Goal: Find specific page/section: Find specific page/section

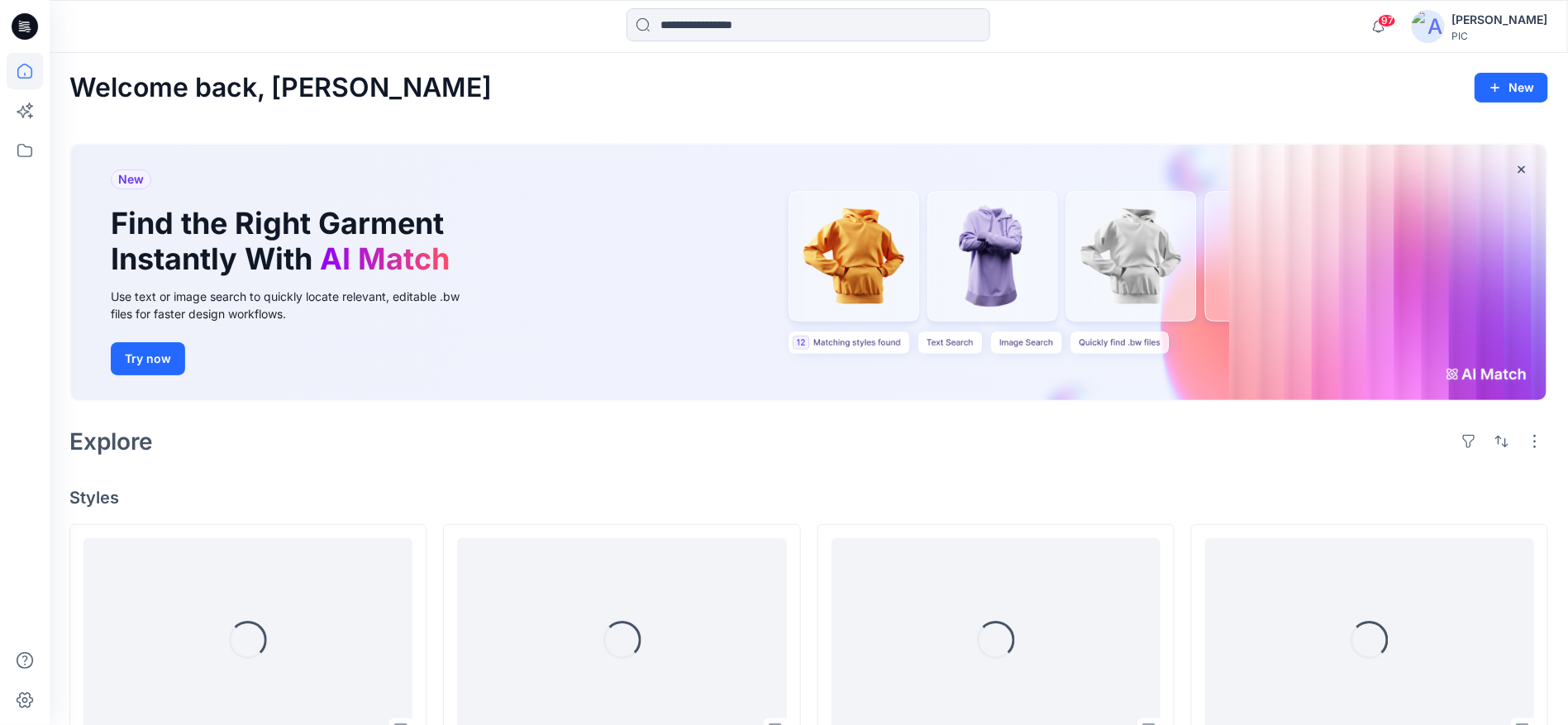
scroll to position [248, 0]
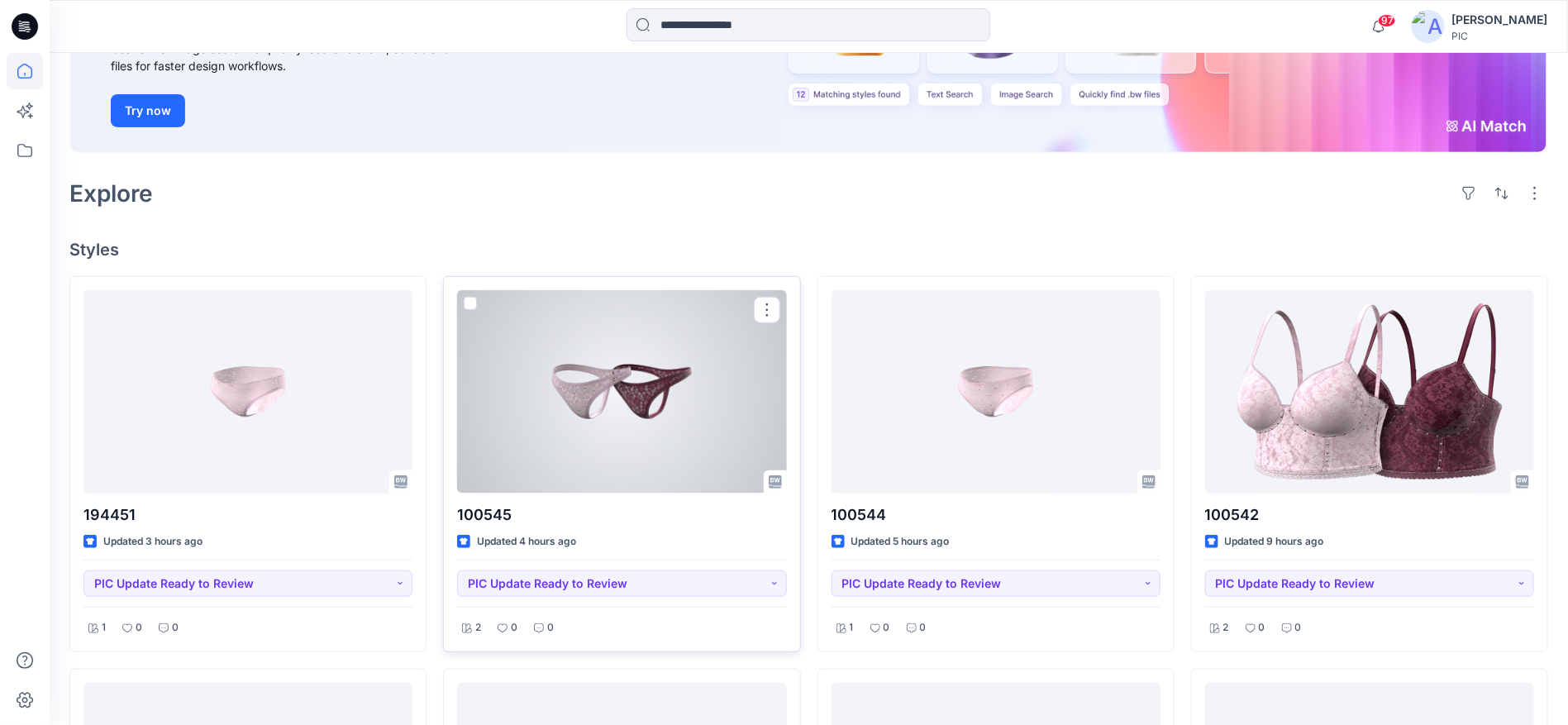
click at [603, 393] on div at bounding box center [621, 391] width 329 height 202
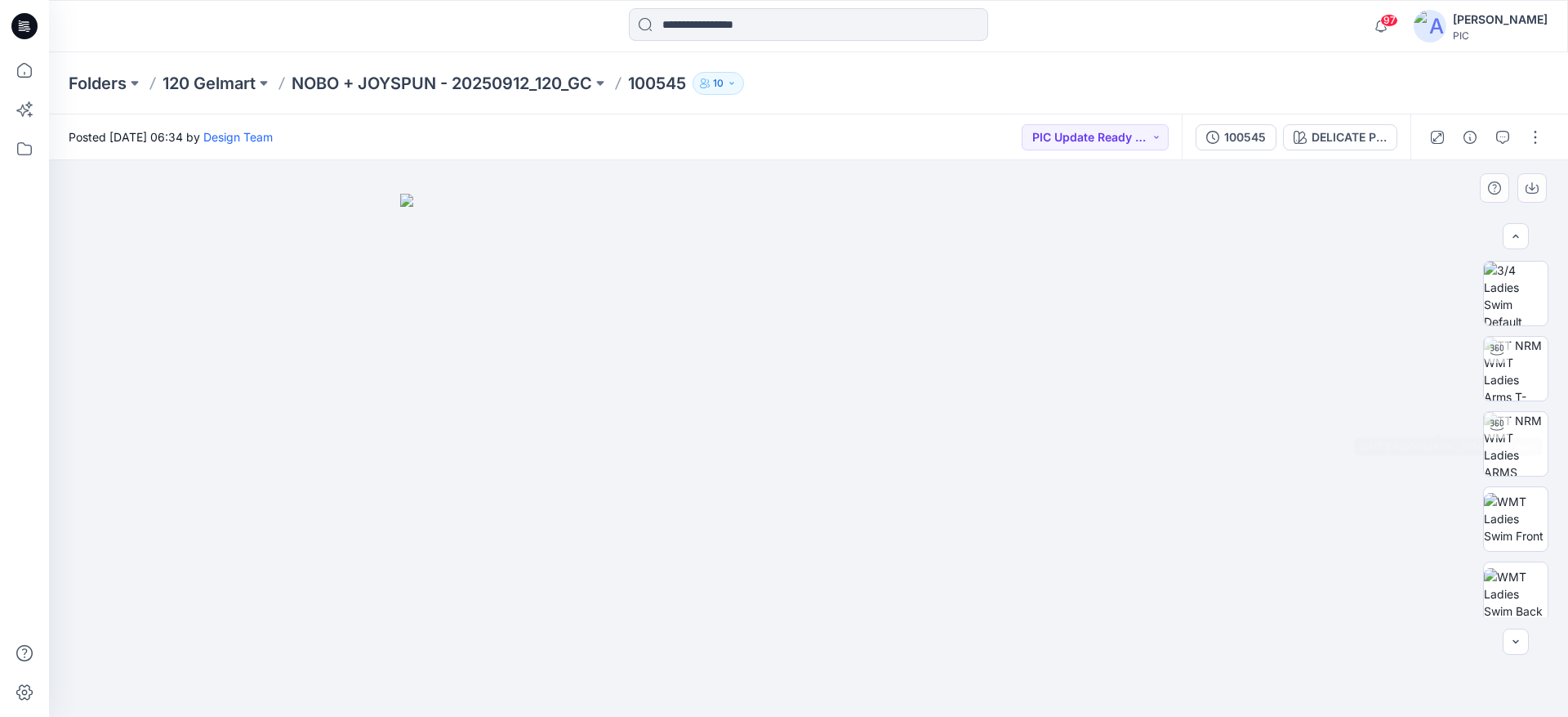
scroll to position [408, 0]
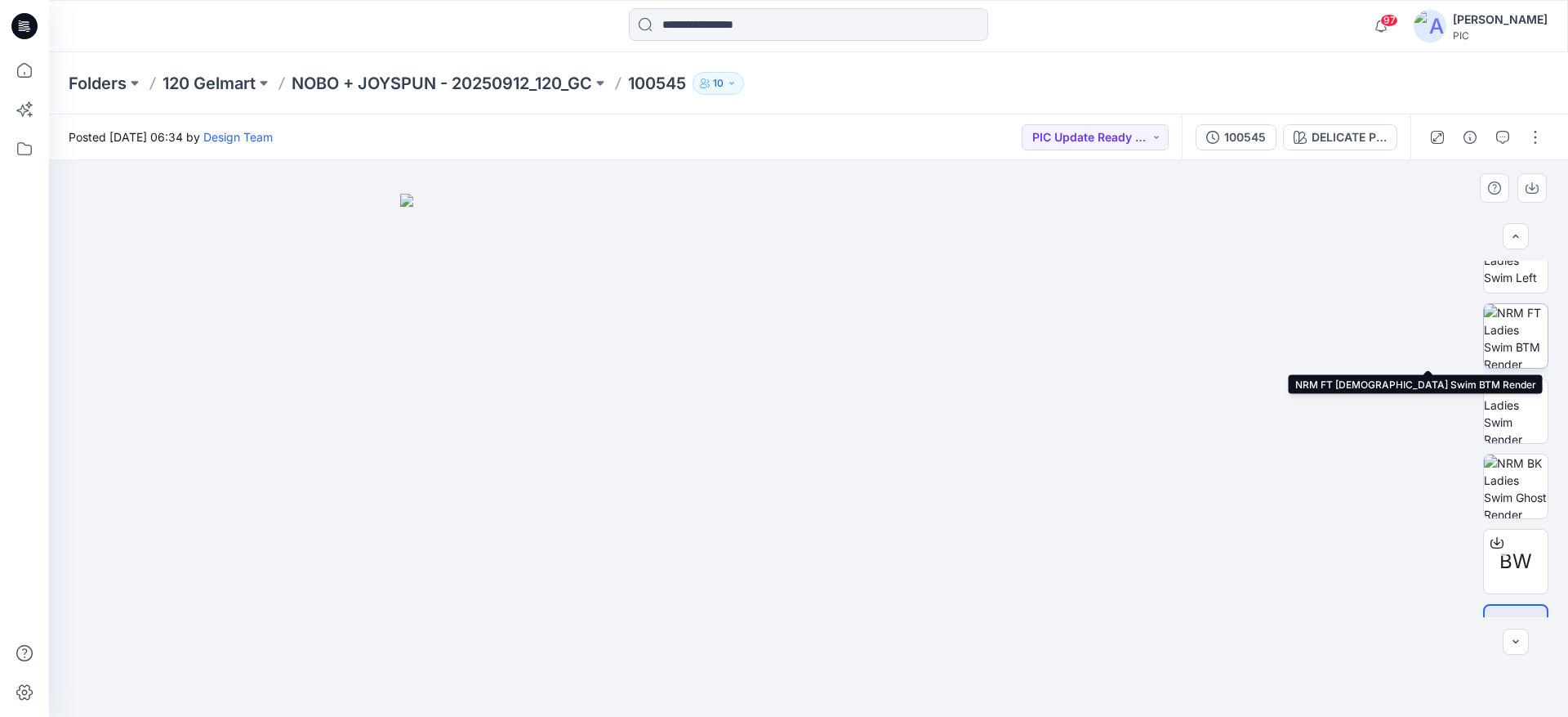
click at [1523, 330] on img at bounding box center [1516, 336] width 63 height 63
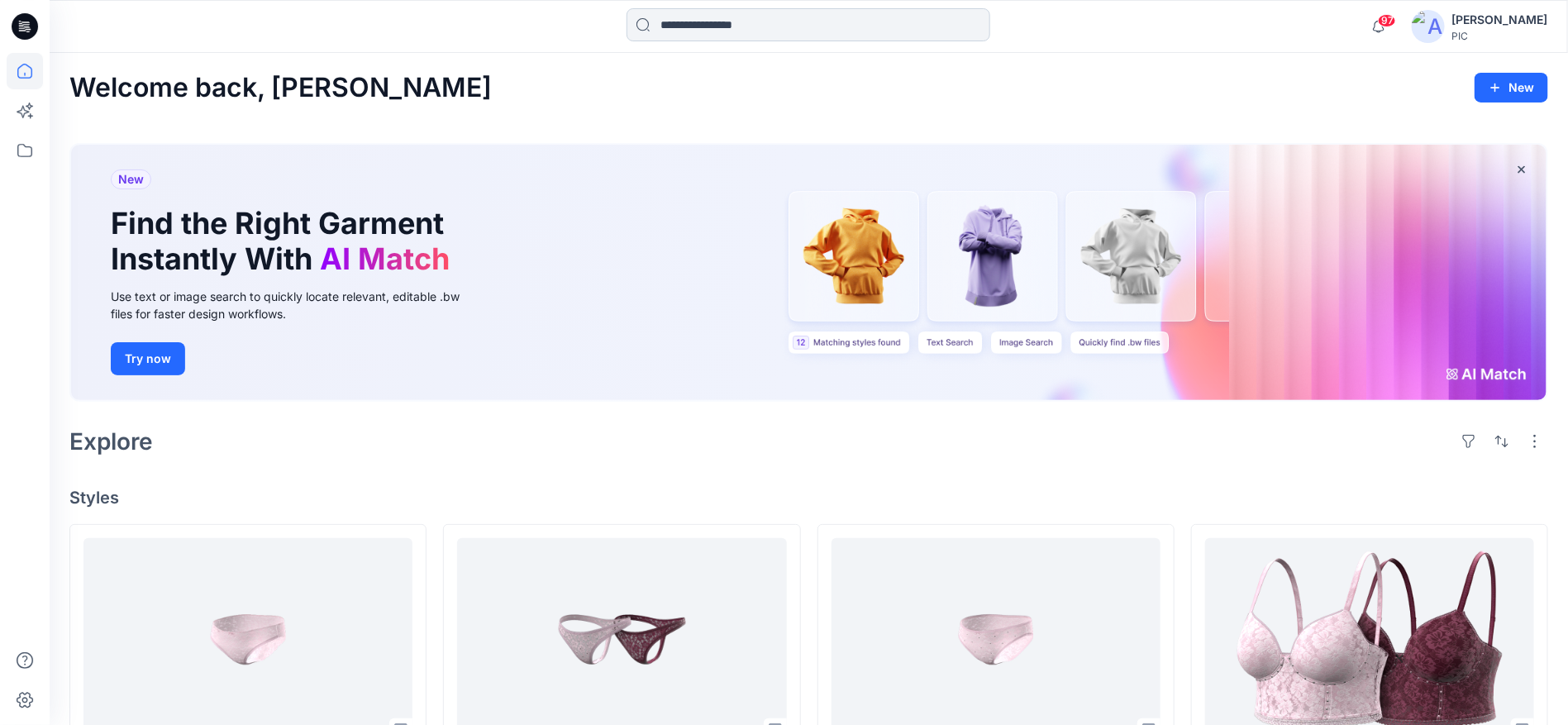
click at [675, 25] on input at bounding box center [808, 24] width 364 height 33
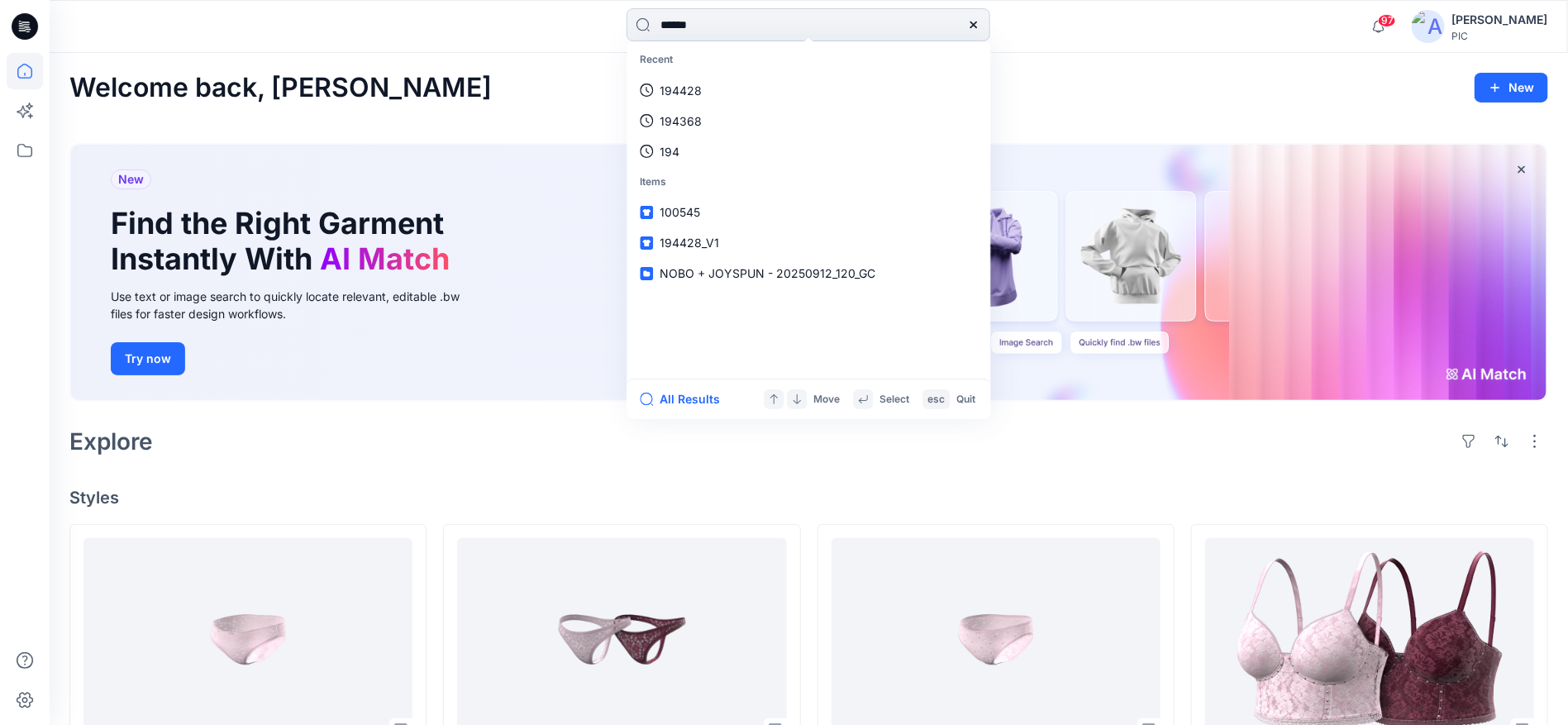
type input "******"
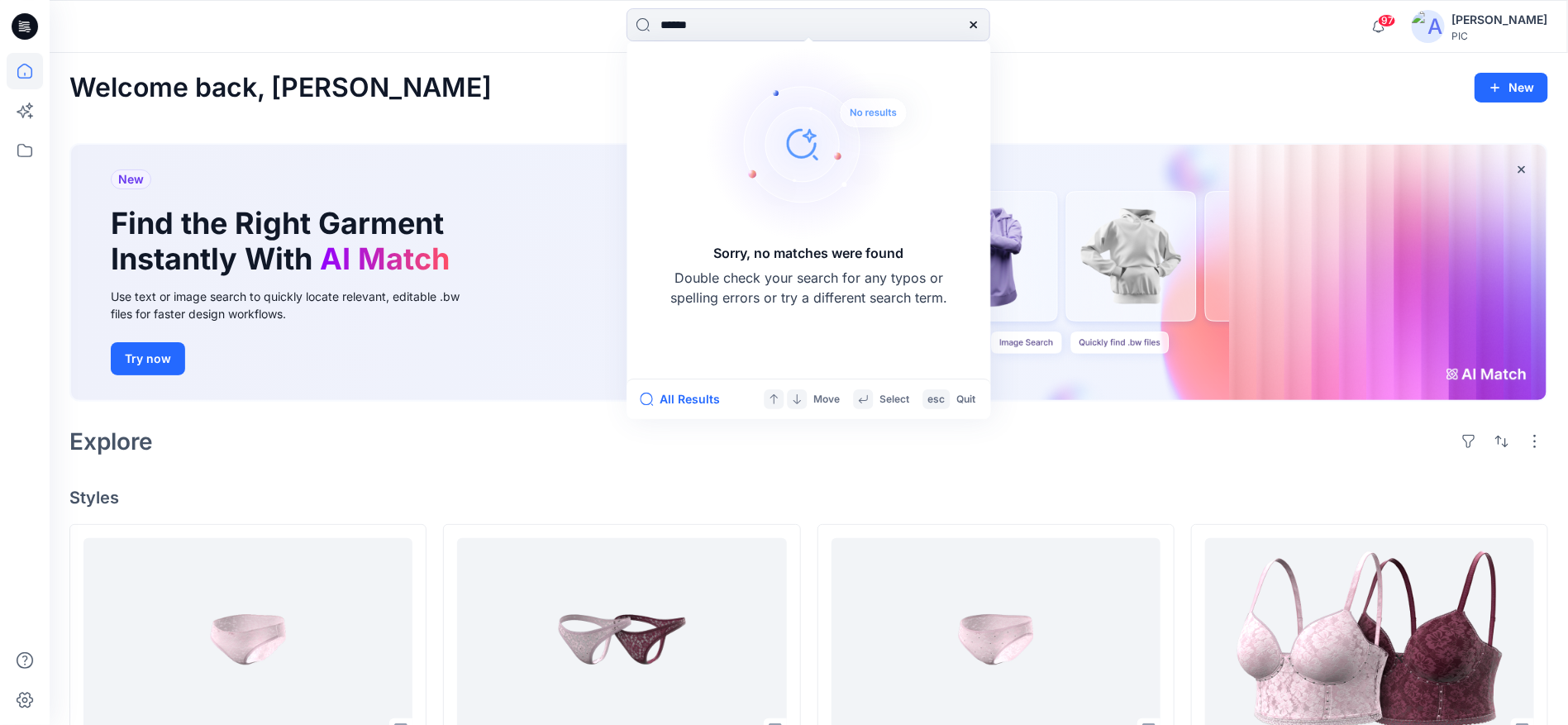
click at [584, 440] on div "Explore" at bounding box center [809, 441] width 1479 height 39
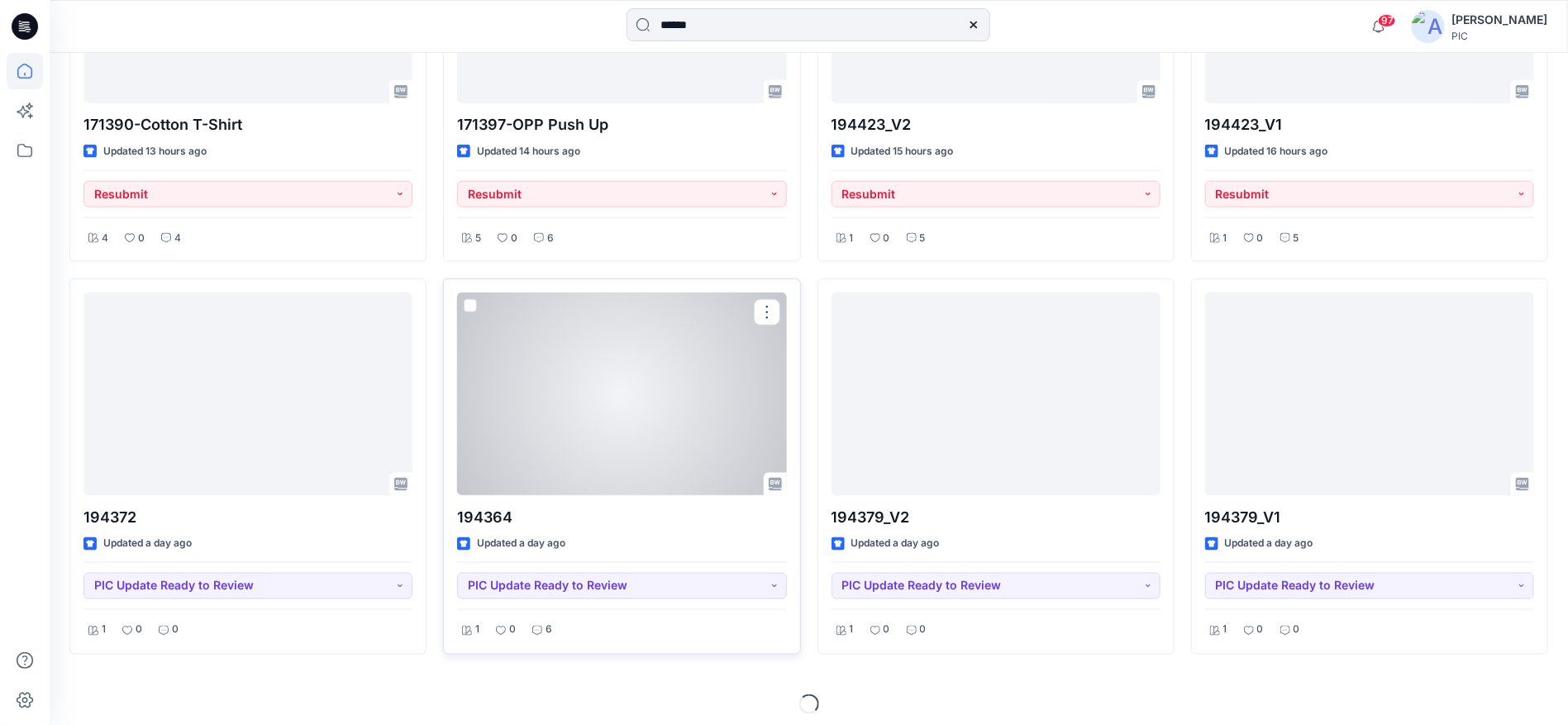
scroll to position [1039, 0]
